Goal: Task Accomplishment & Management: Use online tool/utility

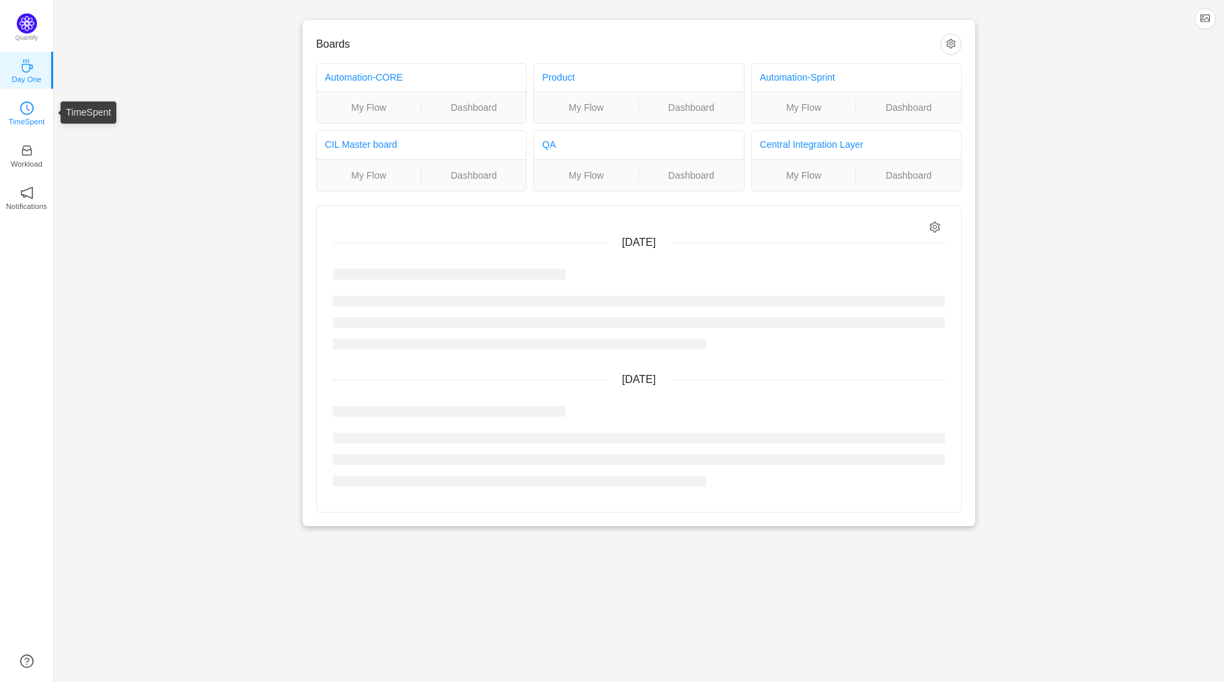
click at [30, 105] on icon "icon: clock-circle" at bounding box center [26, 108] width 13 height 13
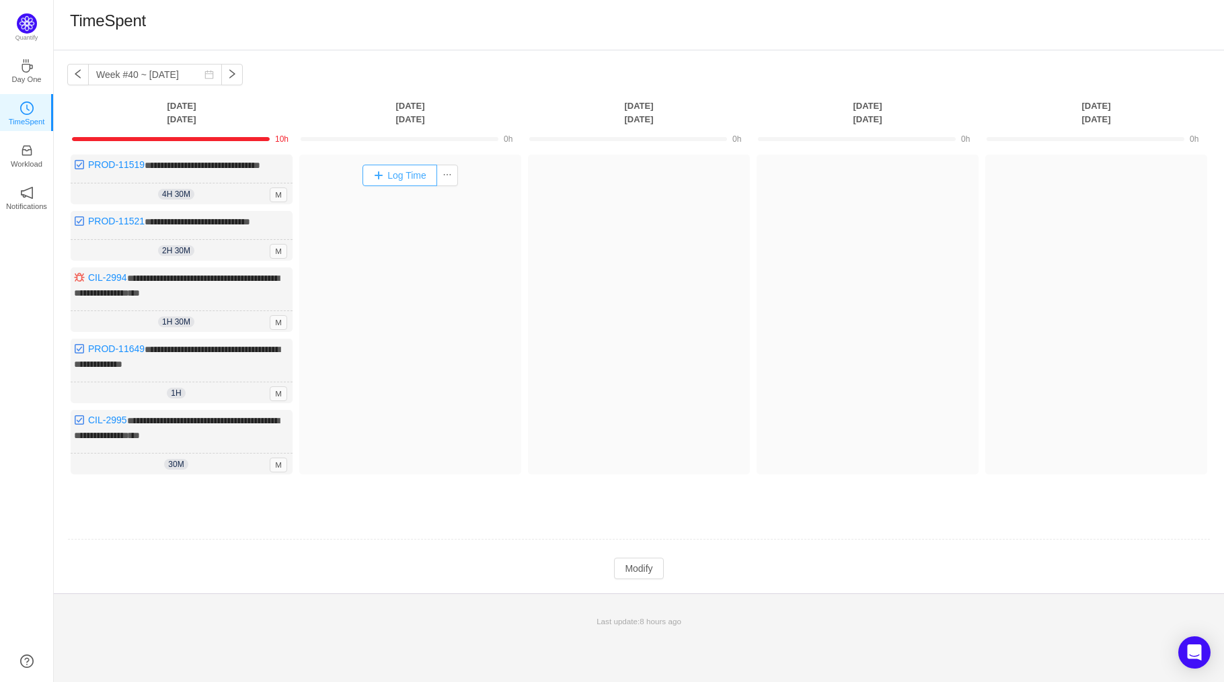
click at [403, 175] on button "Log Time" at bounding box center [399, 176] width 75 height 22
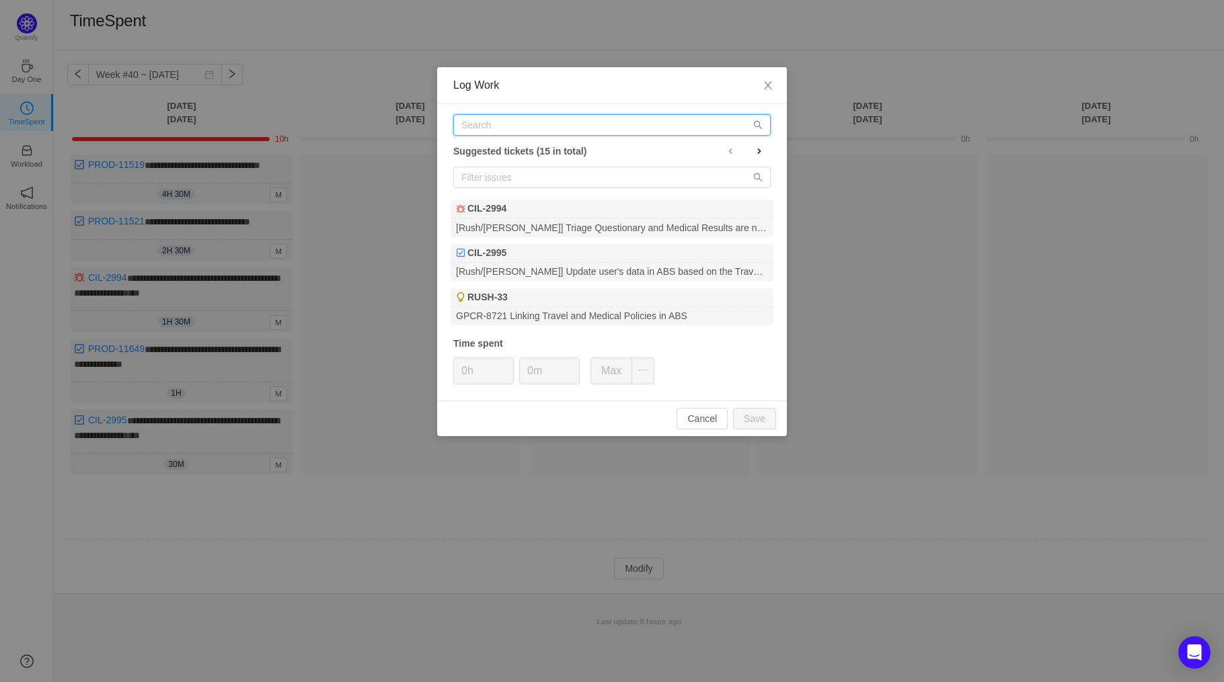
click at [542, 122] on input "text" at bounding box center [611, 125] width 317 height 22
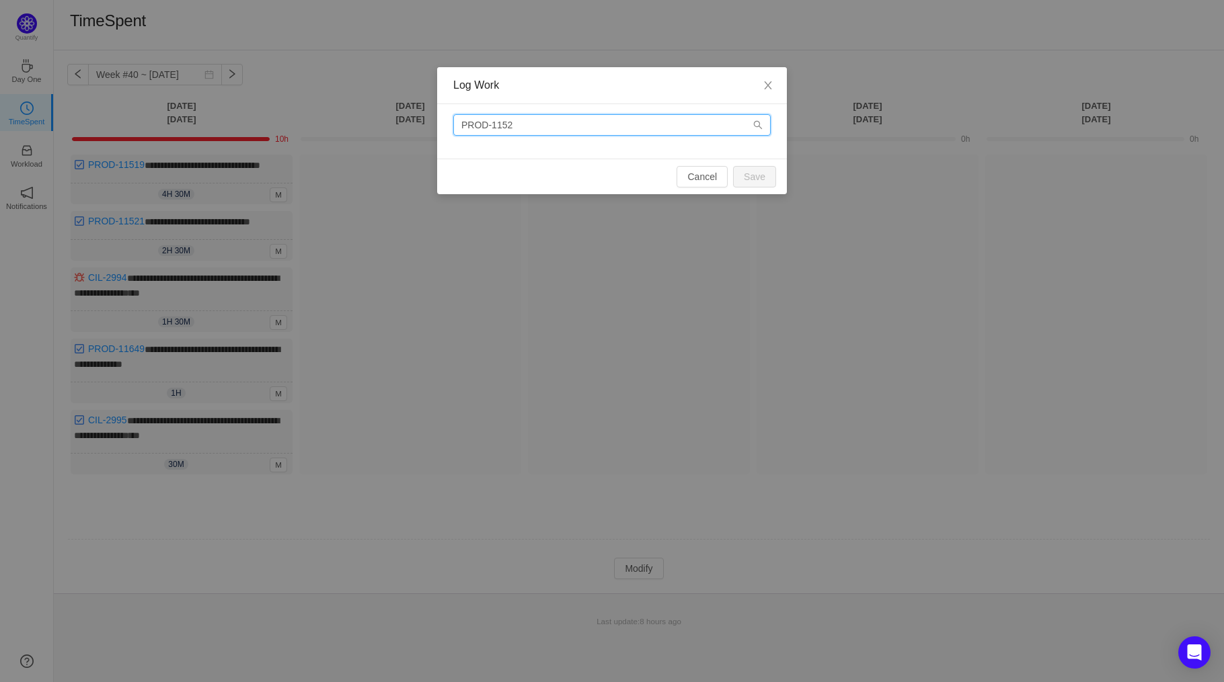
type input "PROD-11521"
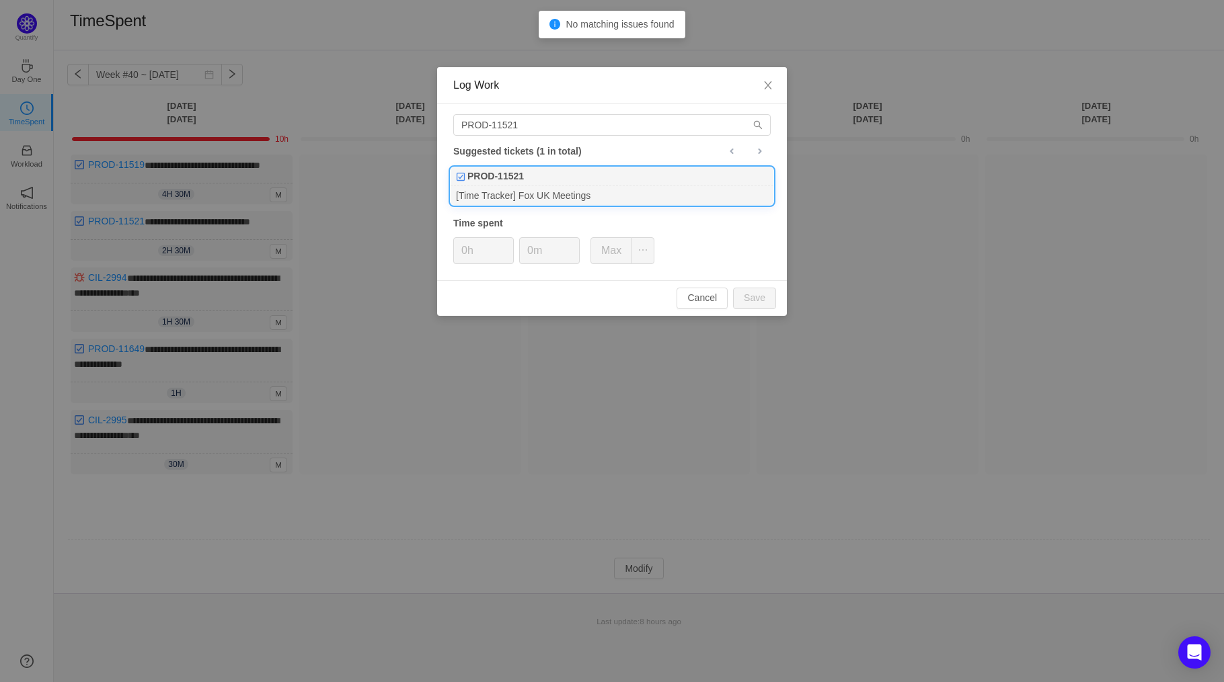
click at [539, 204] on div "[Time Tracker] Fox UK Meetings" at bounding box center [611, 195] width 323 height 18
click at [510, 243] on span "Increase Value" at bounding box center [506, 245] width 14 height 15
click at [771, 298] on button "Save" at bounding box center [754, 299] width 43 height 22
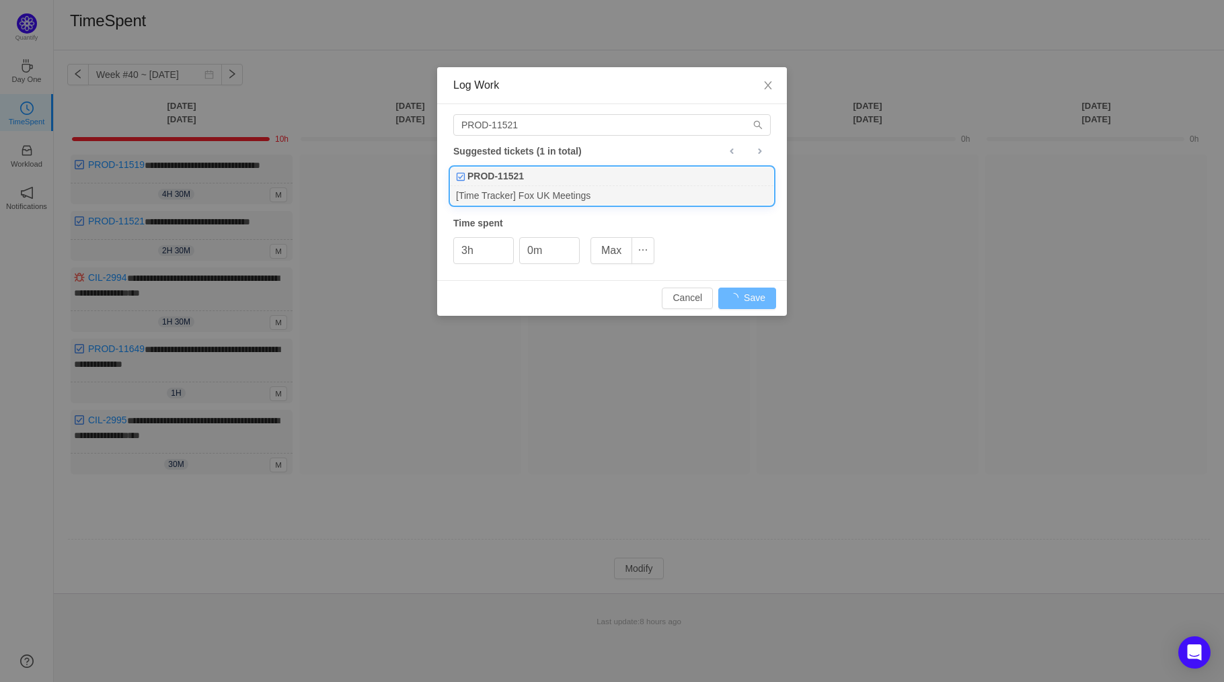
type input "0h"
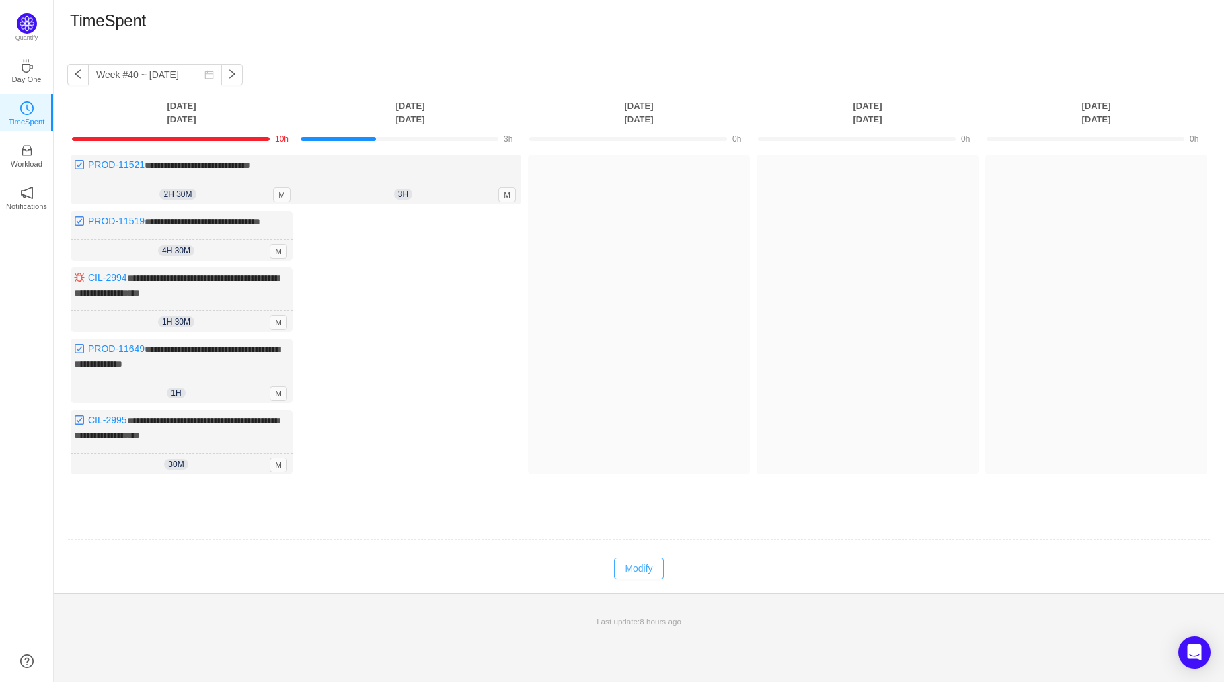
click at [656, 580] on button "Modify" at bounding box center [638, 569] width 49 height 22
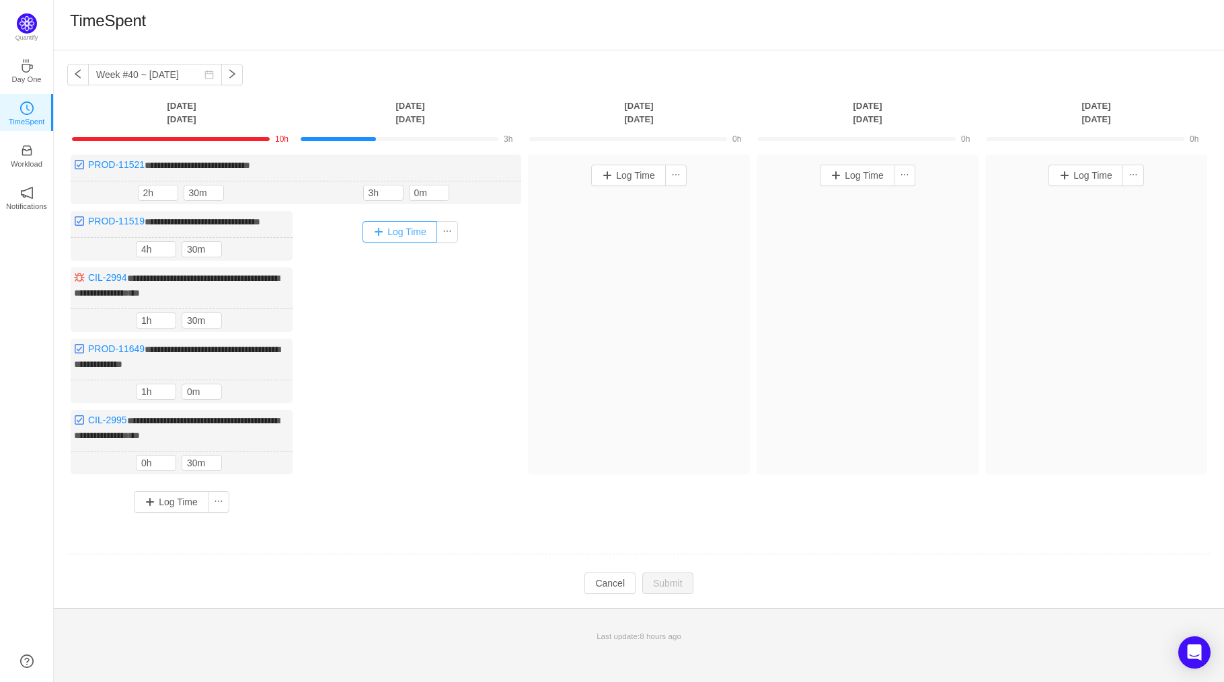
click at [385, 234] on button "Log Time" at bounding box center [399, 232] width 75 height 22
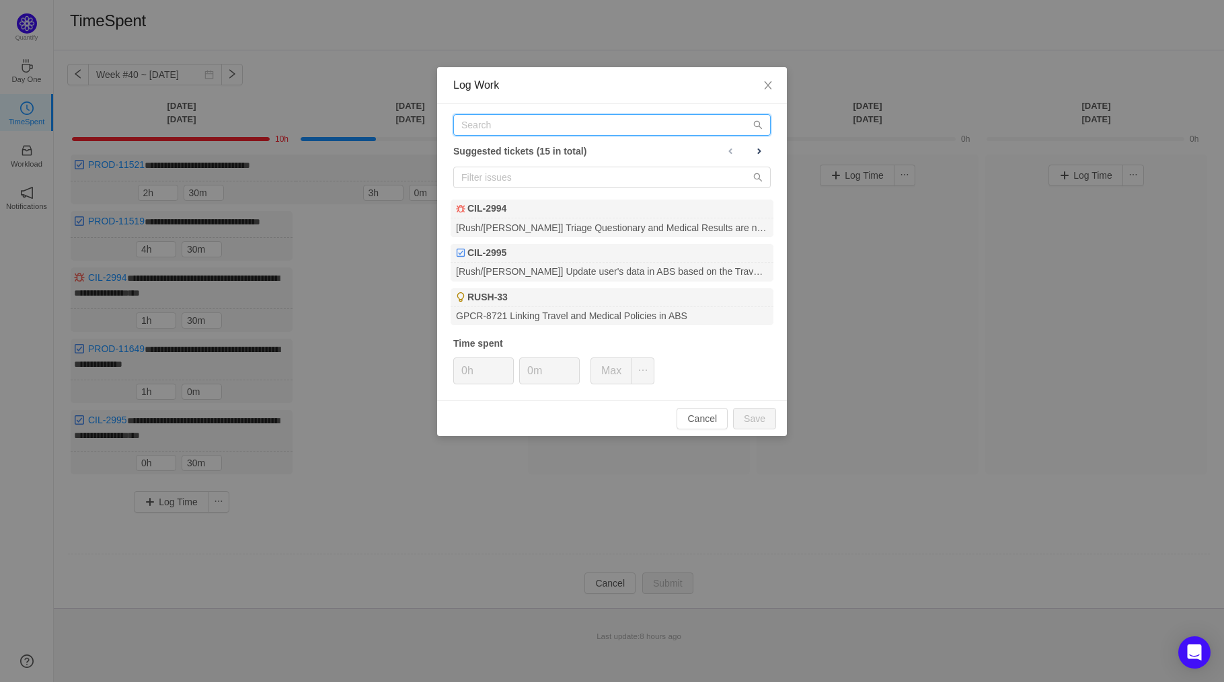
click at [599, 125] on input "text" at bounding box center [611, 125] width 317 height 22
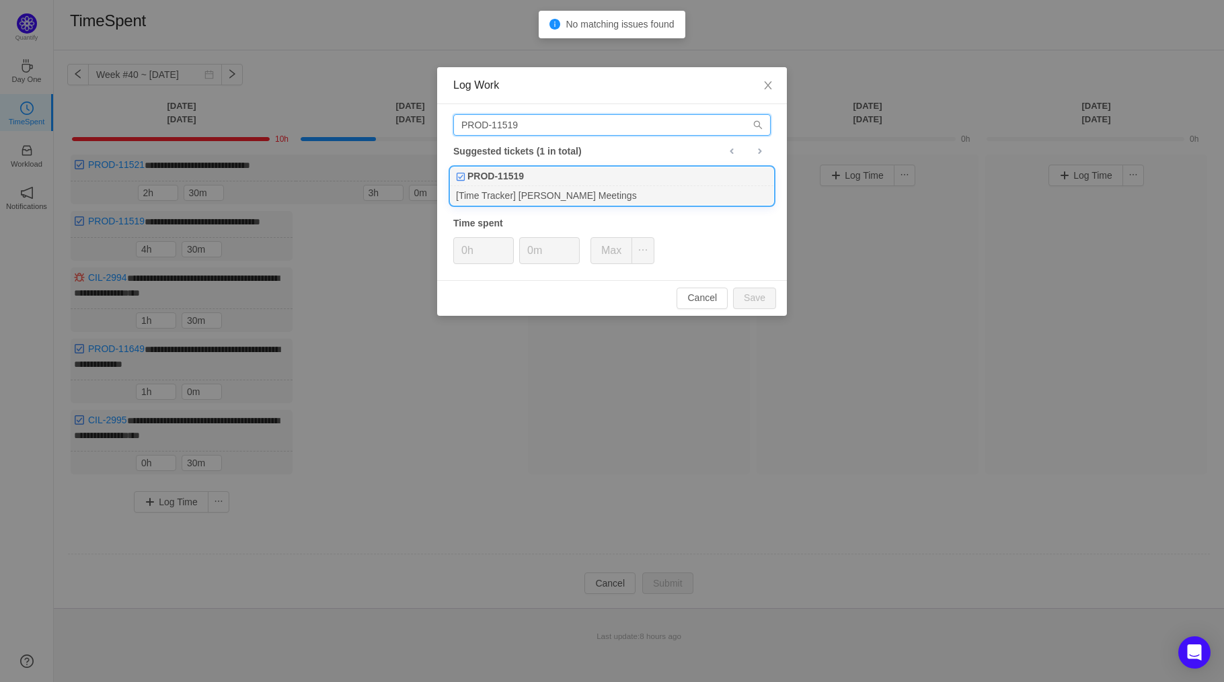
type input "PROD-11519"
click at [538, 188] on div "[Time Tracker] [PERSON_NAME] Meetings" at bounding box center [611, 195] width 323 height 18
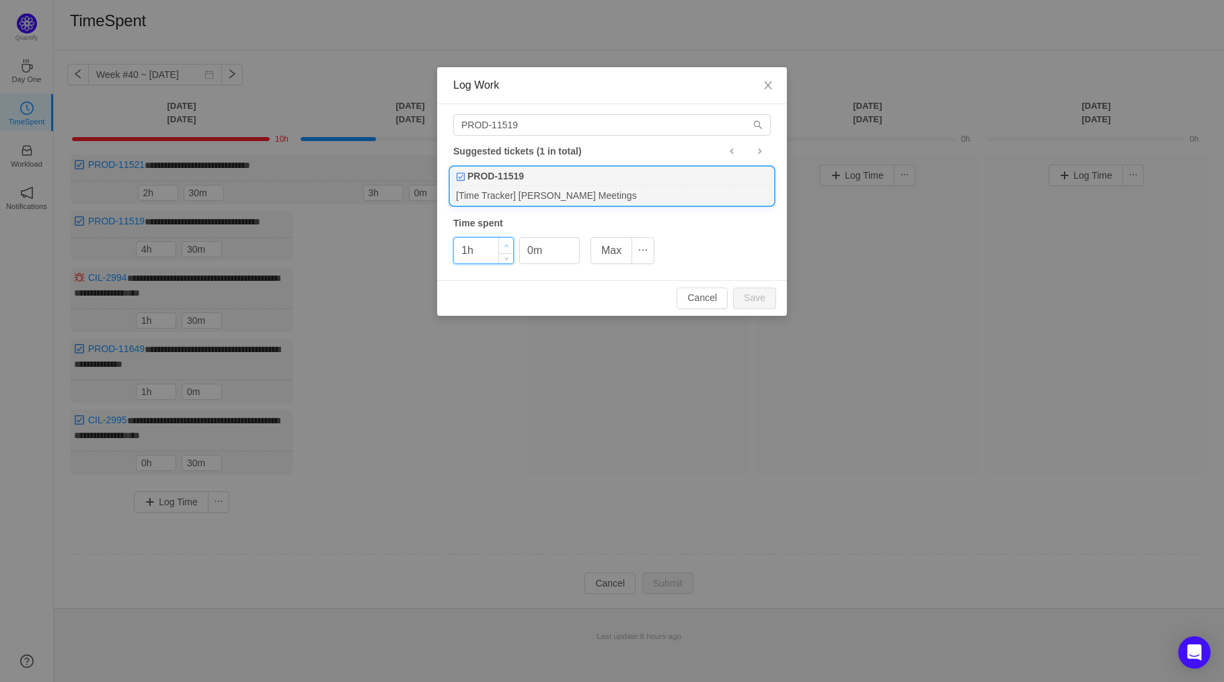
click at [501, 251] on span "Increase Value" at bounding box center [506, 245] width 14 height 15
click at [753, 301] on button "Save" at bounding box center [754, 299] width 43 height 22
type input "0h"
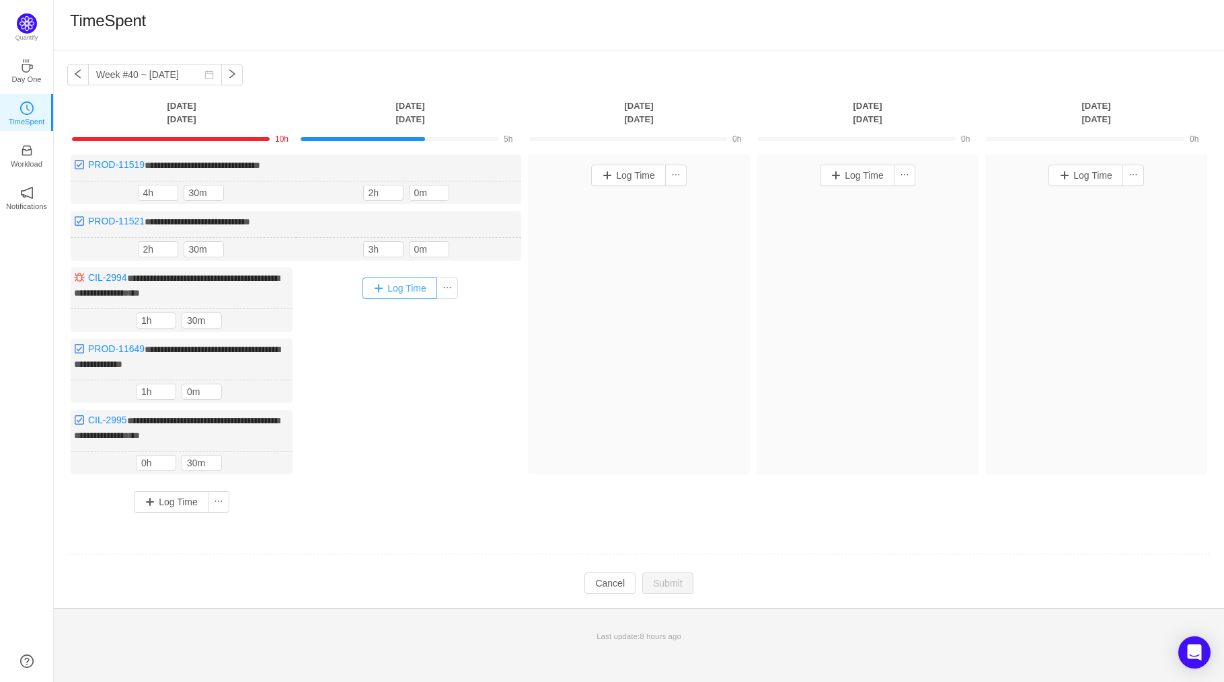
click at [410, 288] on button "Log Time" at bounding box center [399, 289] width 75 height 22
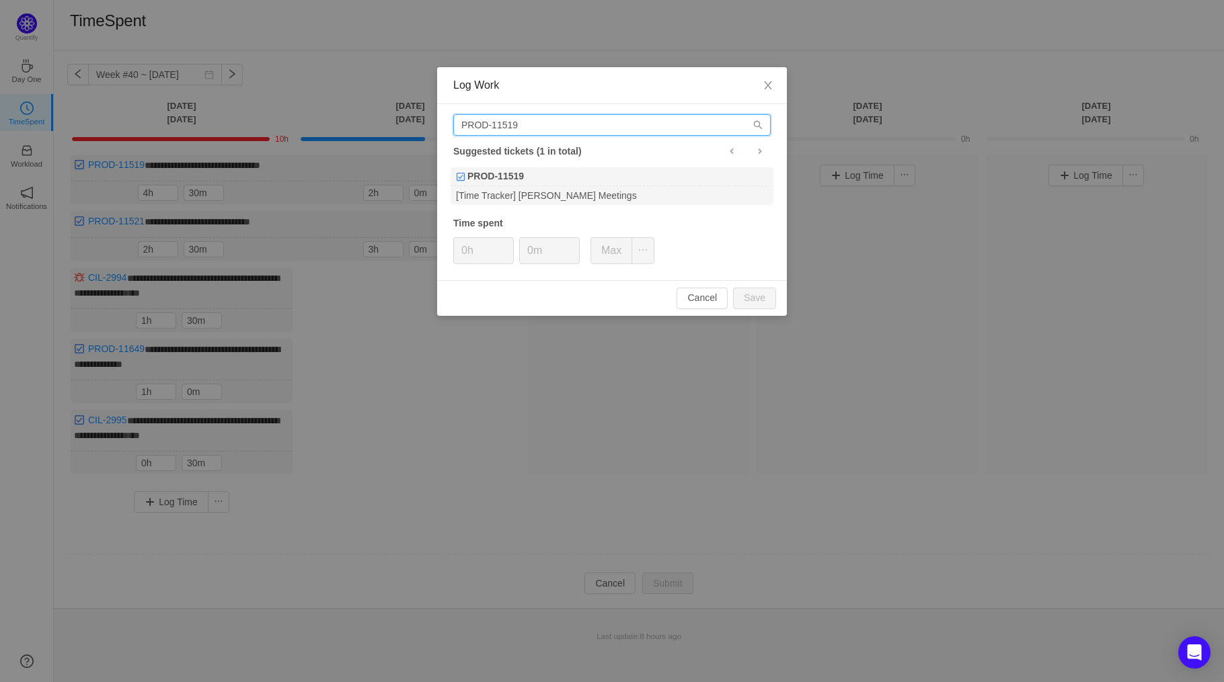
click at [584, 124] on input "PROD-11519" at bounding box center [611, 125] width 317 height 22
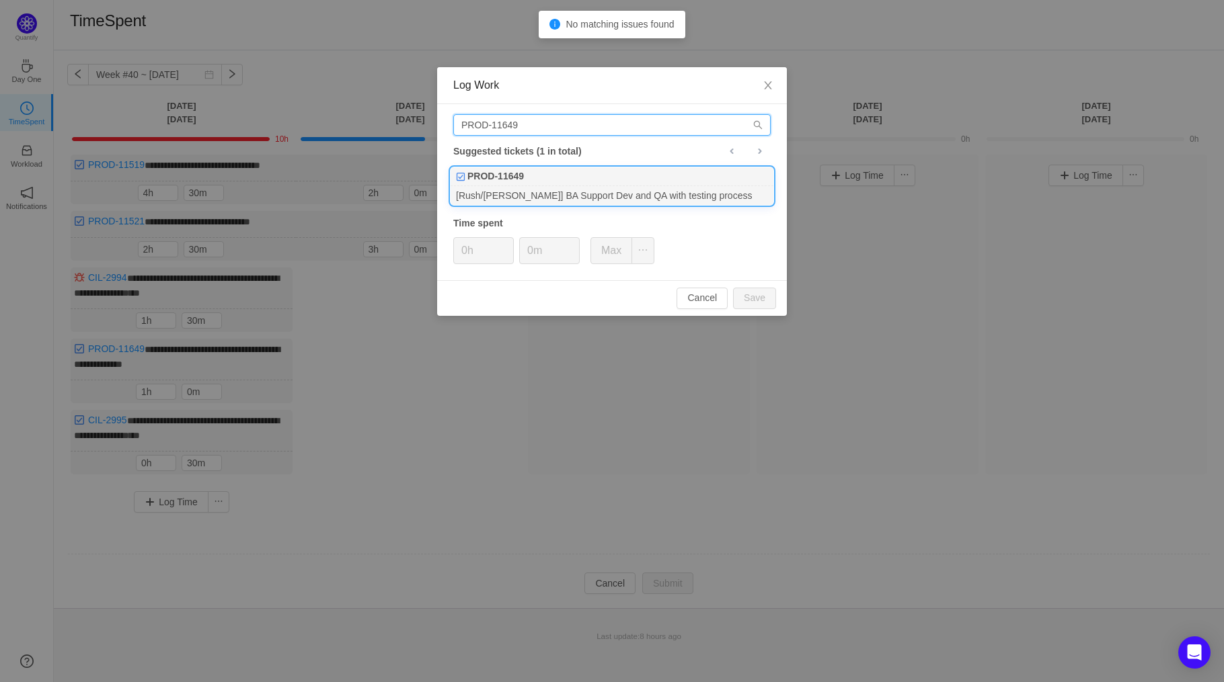
type input "PROD-11649"
click at [580, 192] on div "[Rush/[PERSON_NAME]] BA Support Dev and QA with testing process" at bounding box center [611, 195] width 323 height 18
click at [506, 244] on icon "icon: up" at bounding box center [506, 246] width 5 height 5
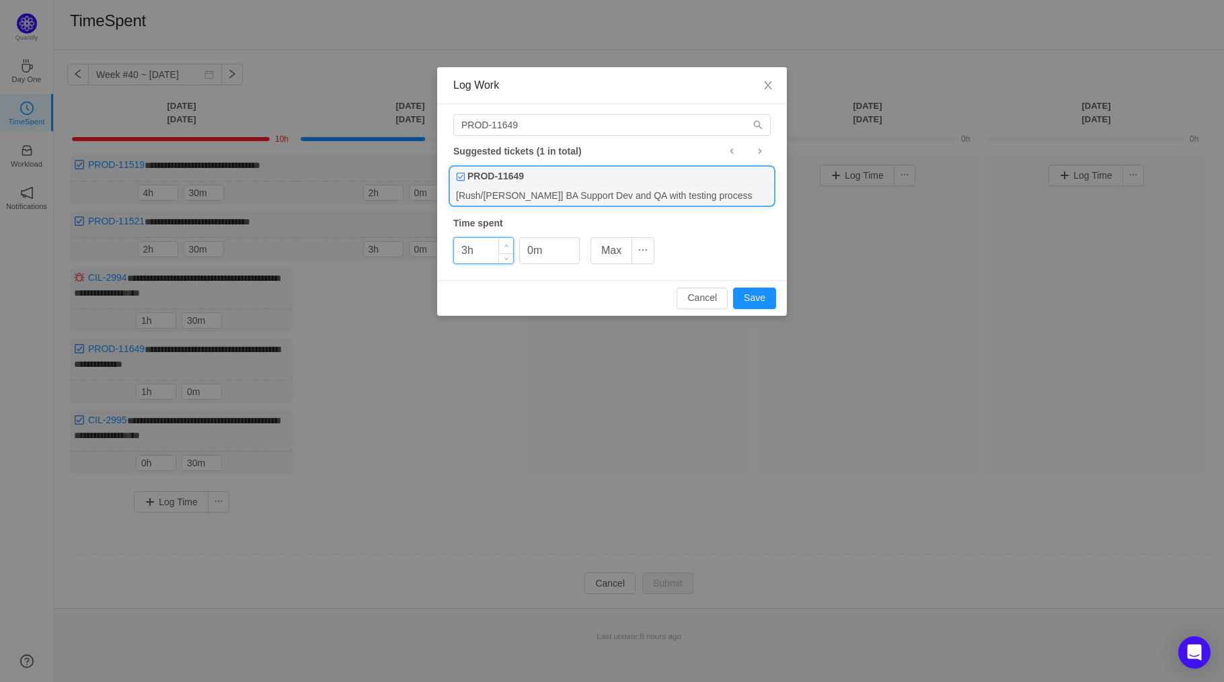
click at [506, 244] on icon "icon: up" at bounding box center [506, 246] width 5 height 5
click at [756, 300] on button "Save" at bounding box center [754, 299] width 43 height 22
type input "0h"
